Goal: Check status: Check status

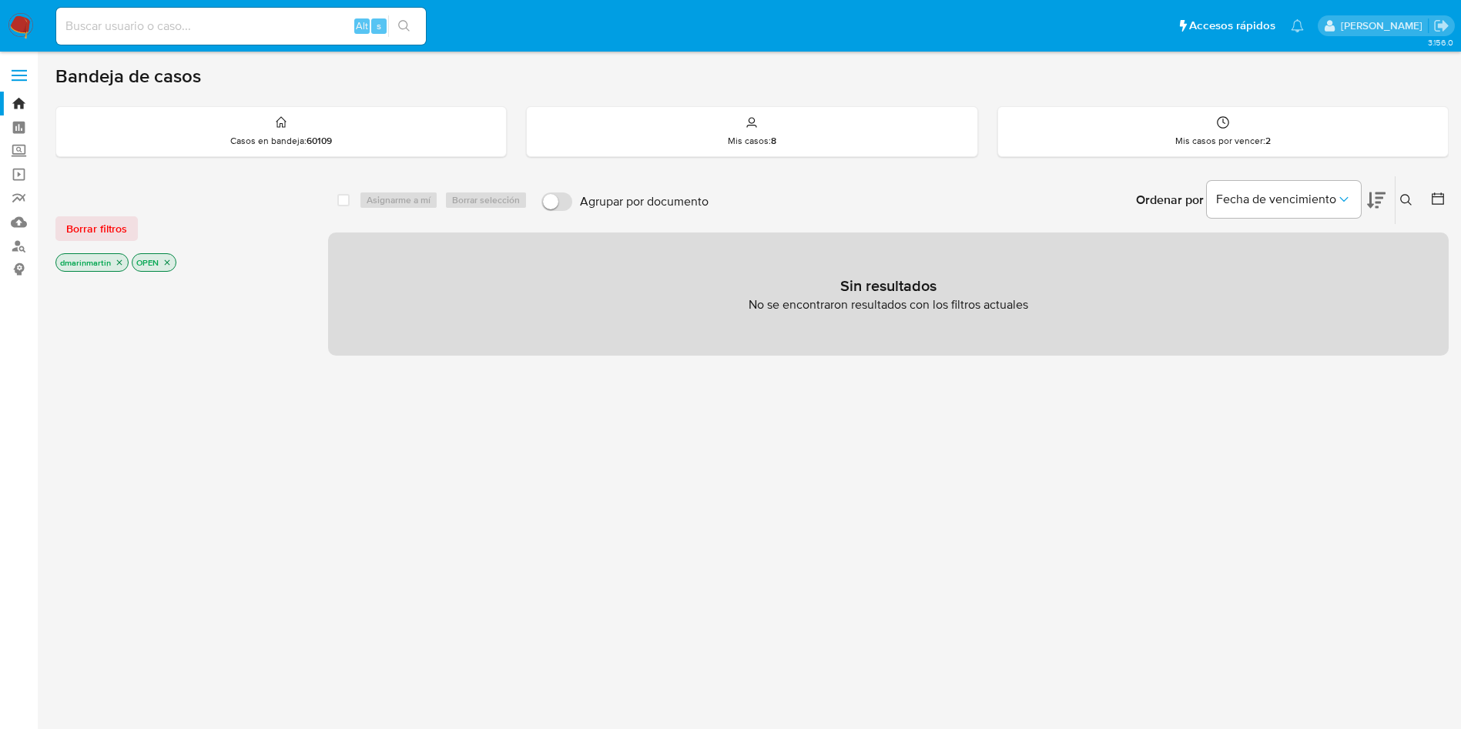
click at [1400, 199] on button at bounding box center [1408, 200] width 25 height 18
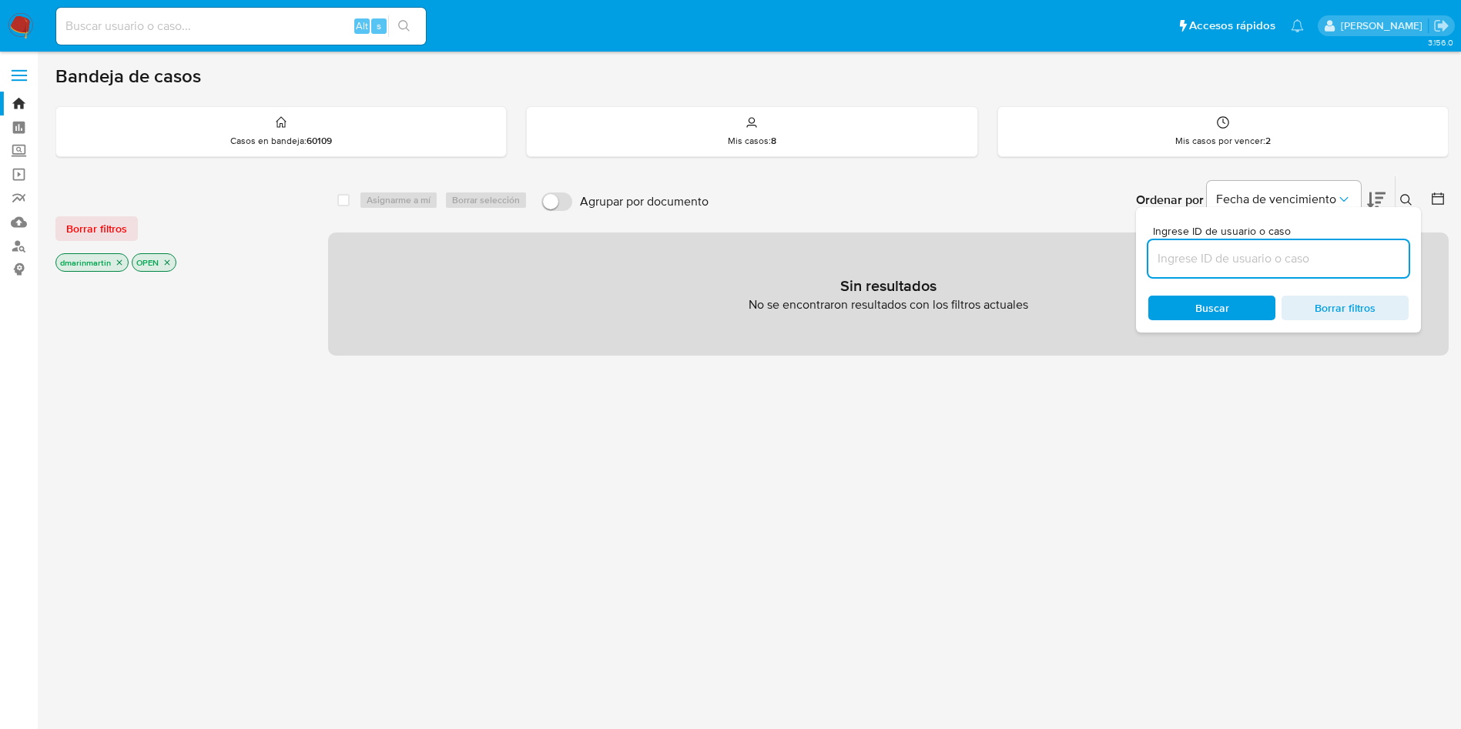
click at [1237, 260] on input at bounding box center [1279, 259] width 260 height 20
type input "NLe0tMzNT7VebazwW0FhPyy6"
click at [1195, 305] on span "Buscar" at bounding box center [1212, 308] width 106 height 22
click at [119, 258] on icon "close-filter" at bounding box center [119, 262] width 9 height 9
click at [96, 265] on p "OPEN" at bounding box center [77, 262] width 43 height 17
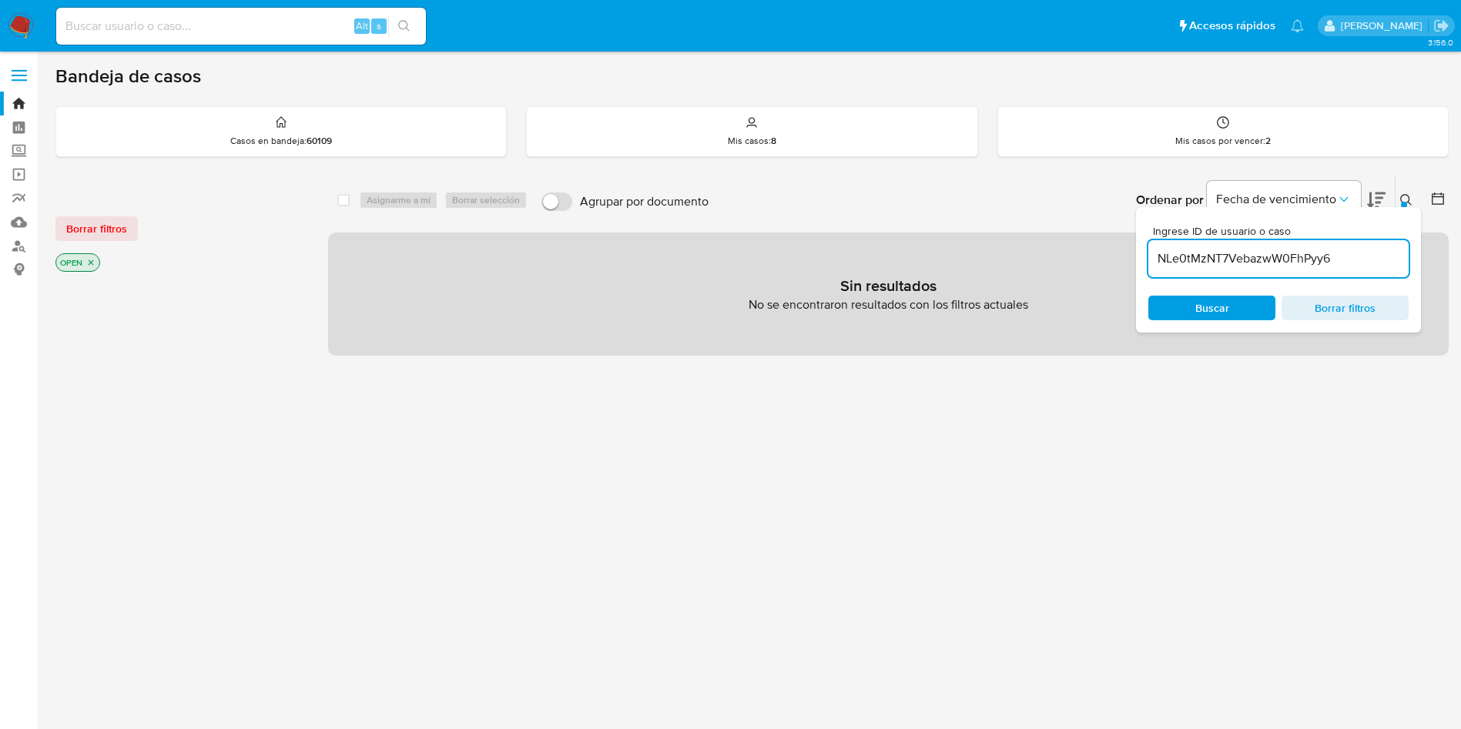
click at [86, 262] on icon "close-filter" at bounding box center [90, 262] width 9 height 9
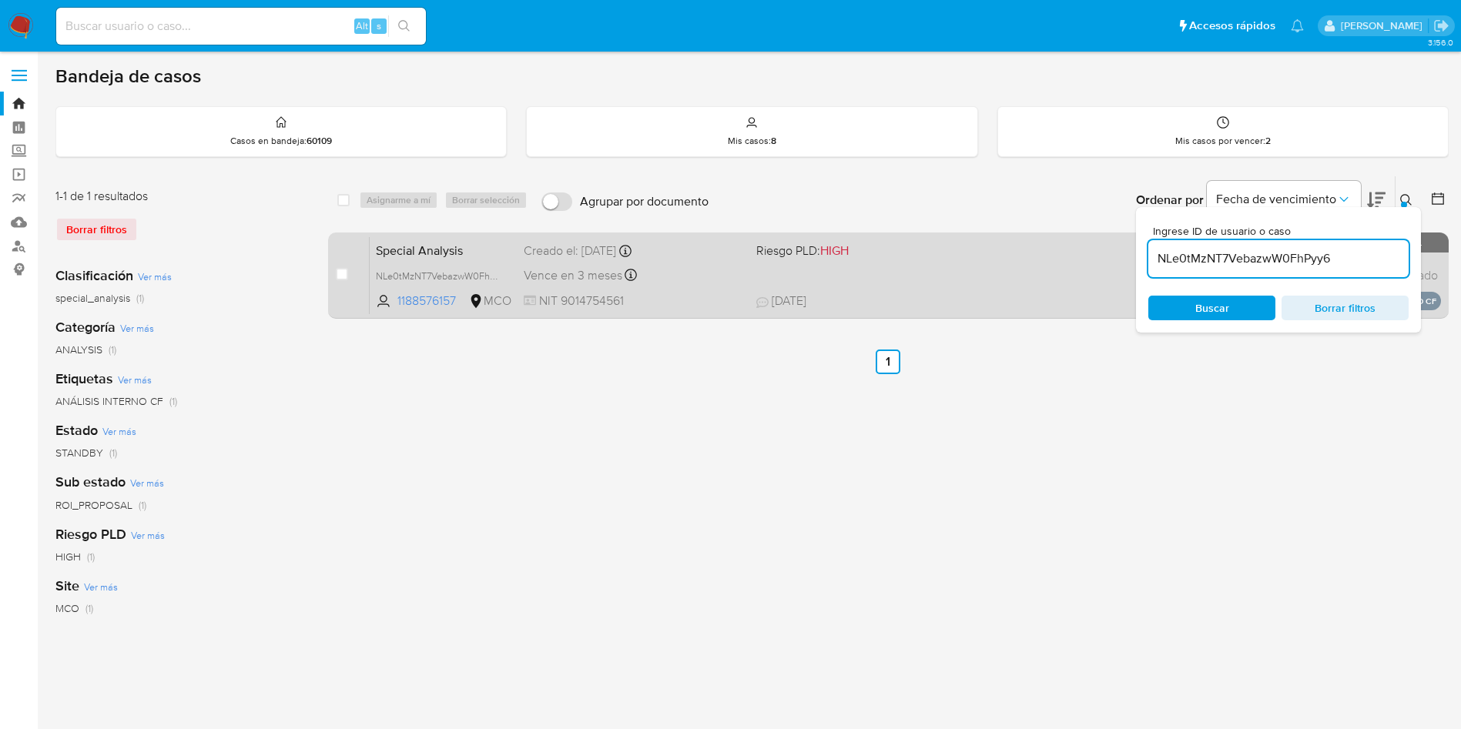
click at [844, 269] on div "Special Analysis NLe0tMzNT7VebazwW0FhPyy6 1188576157 MCO Riesgo PLD: HIGH Cread…" at bounding box center [906, 275] width 1072 height 78
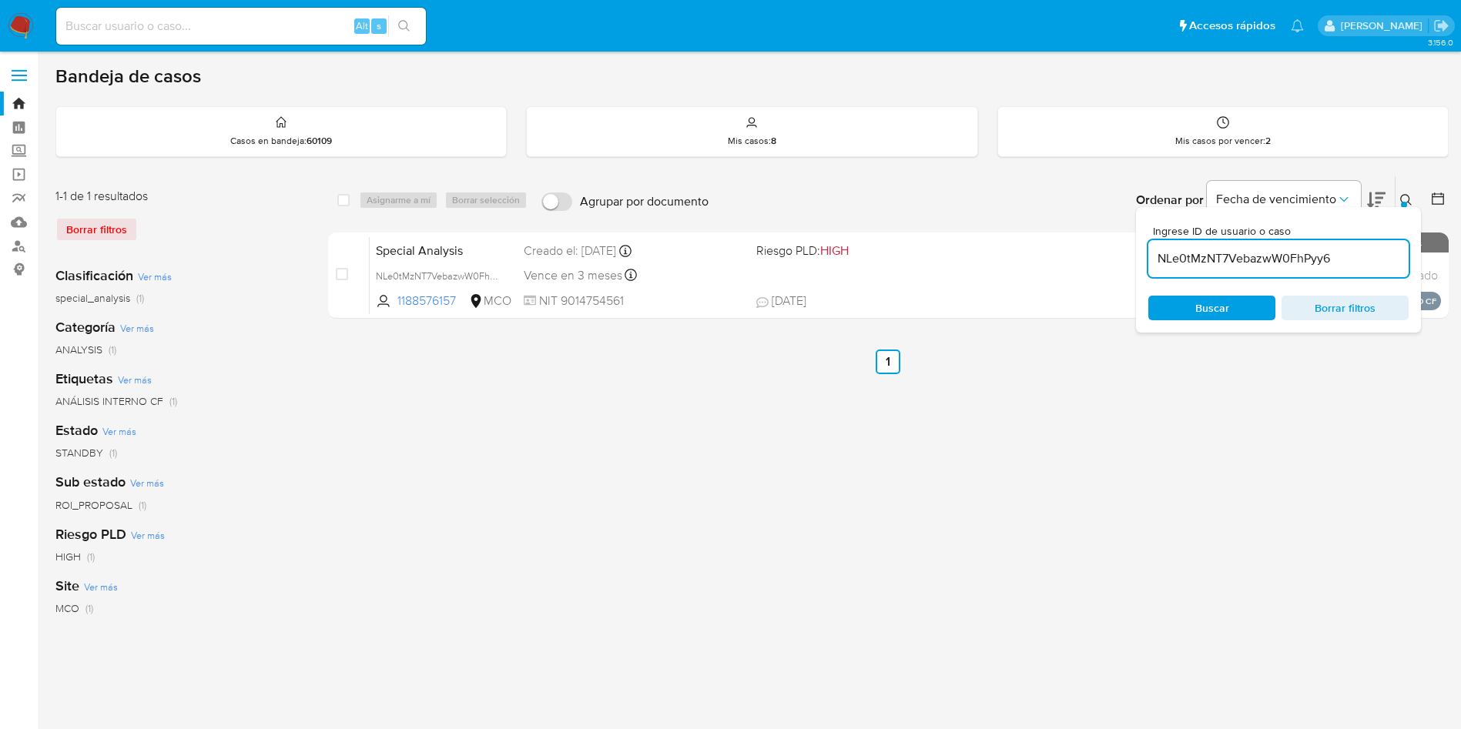
click at [1332, 371] on ul "Anterior 1 Siguiente" at bounding box center [888, 362] width 1121 height 25
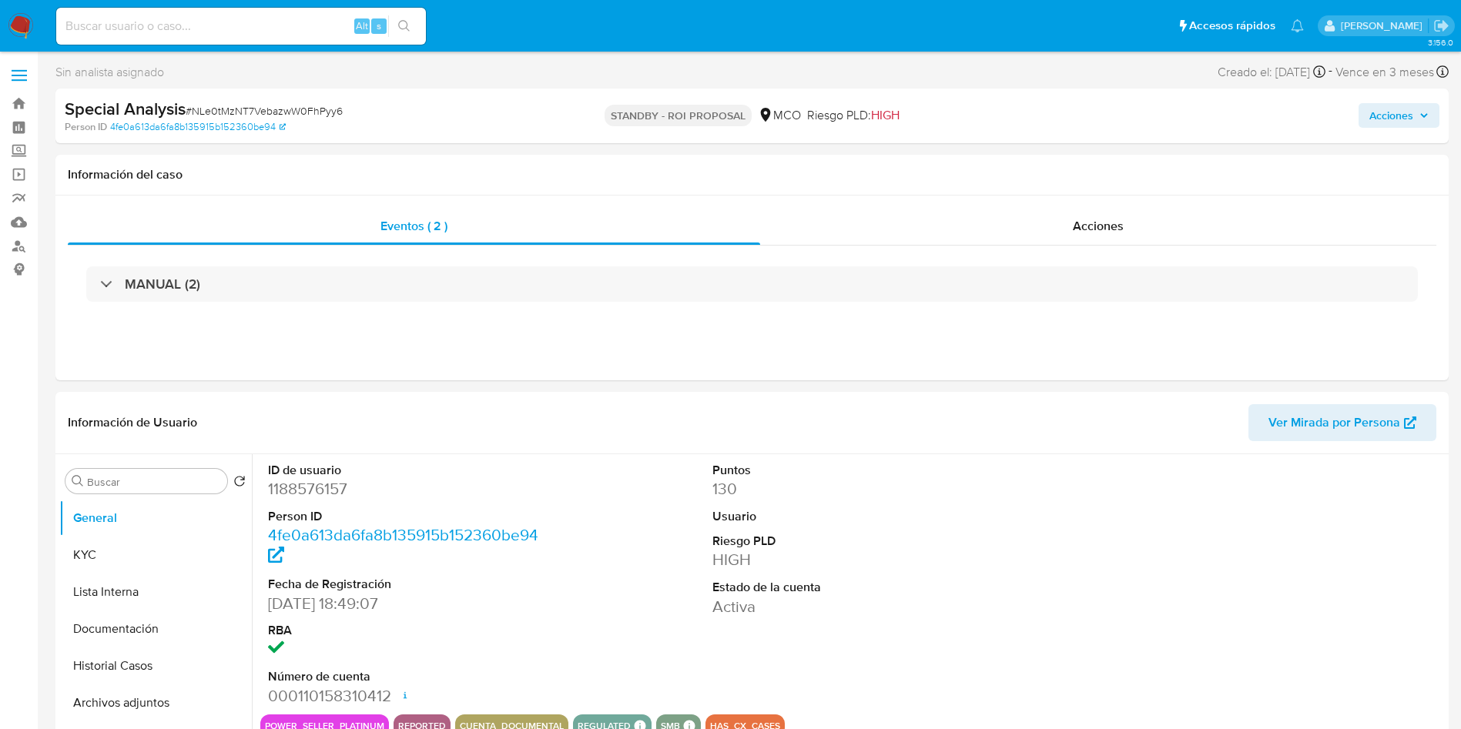
select select "10"
click at [1359, 119] on button "Acciones" at bounding box center [1399, 115] width 81 height 25
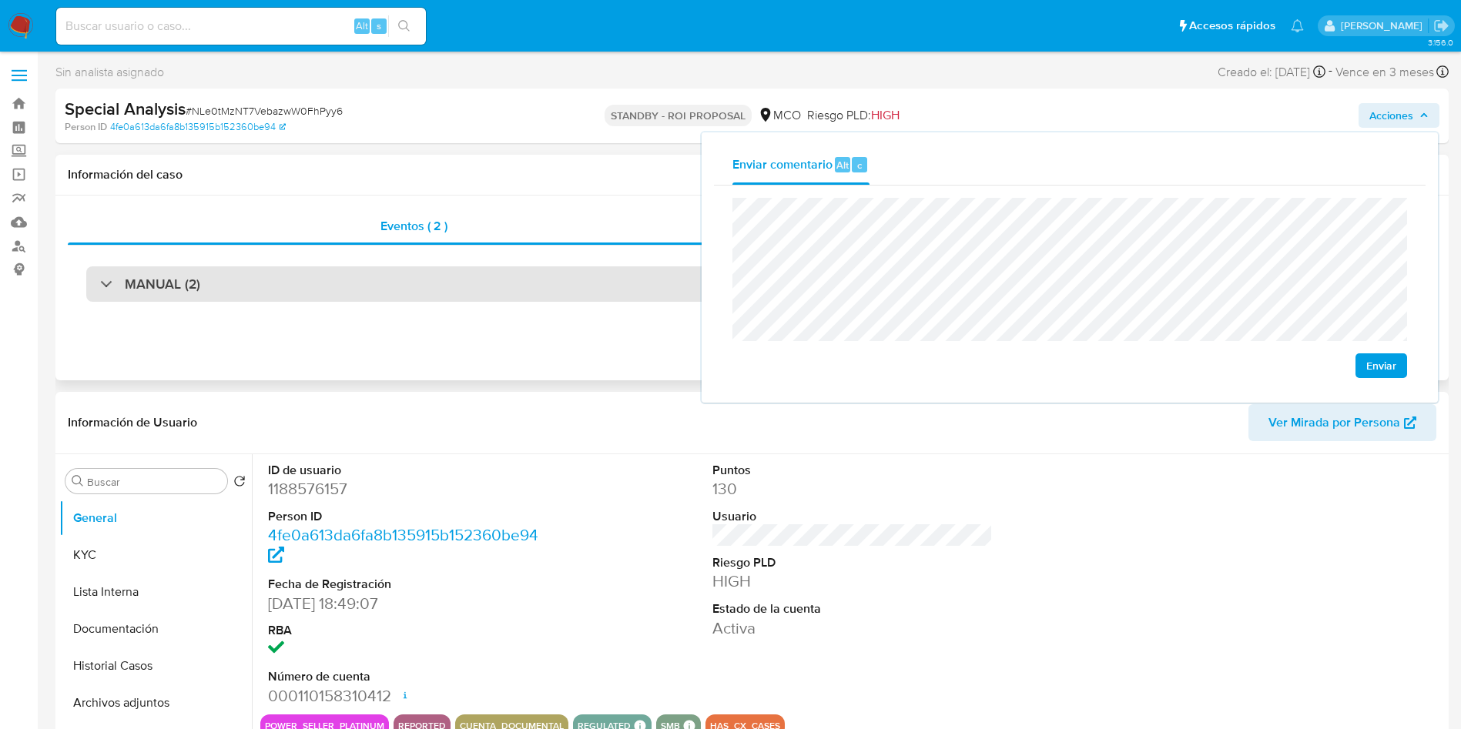
click at [373, 293] on div "MANUAL (2)" at bounding box center [752, 284] width 1332 height 35
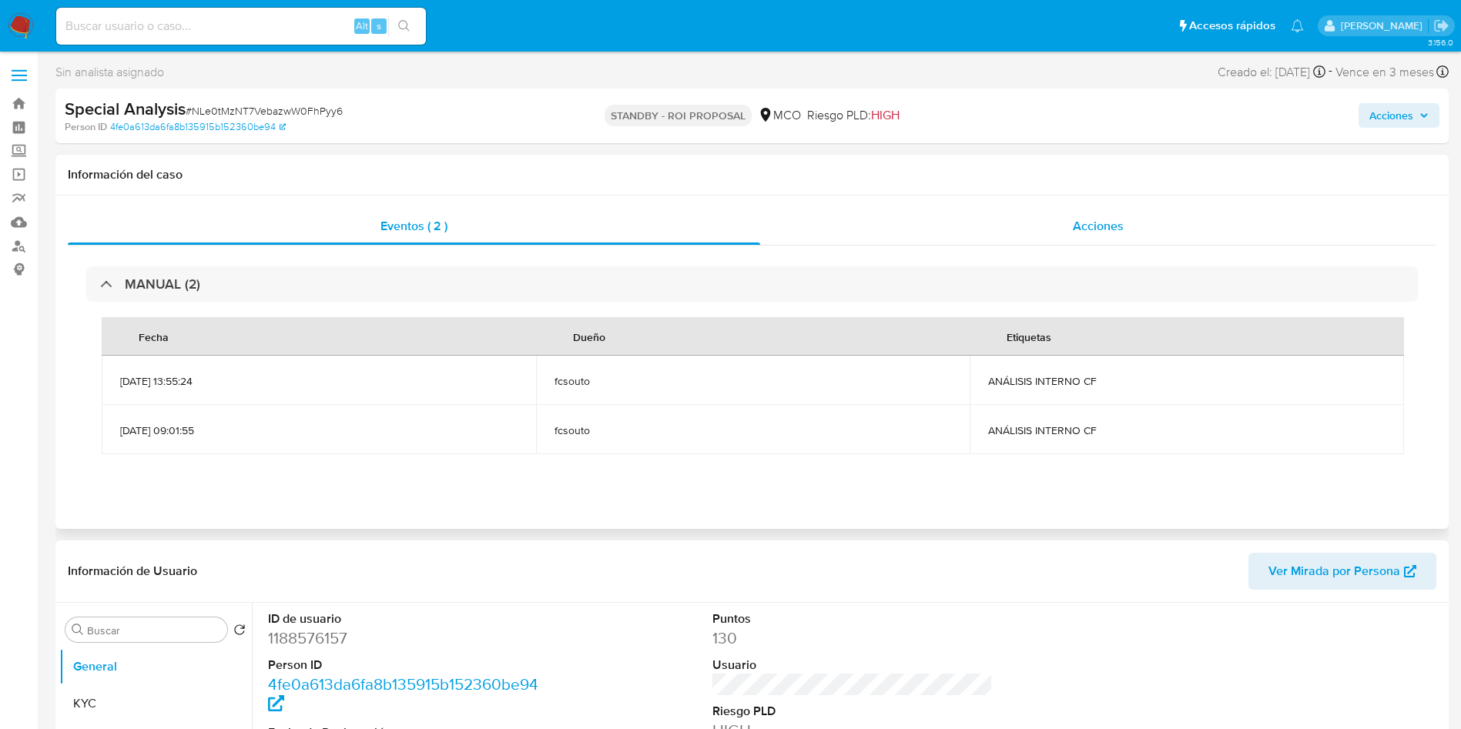
click at [1078, 231] on span "Acciones" at bounding box center [1098, 226] width 51 height 18
